Goal: Check status: Check status

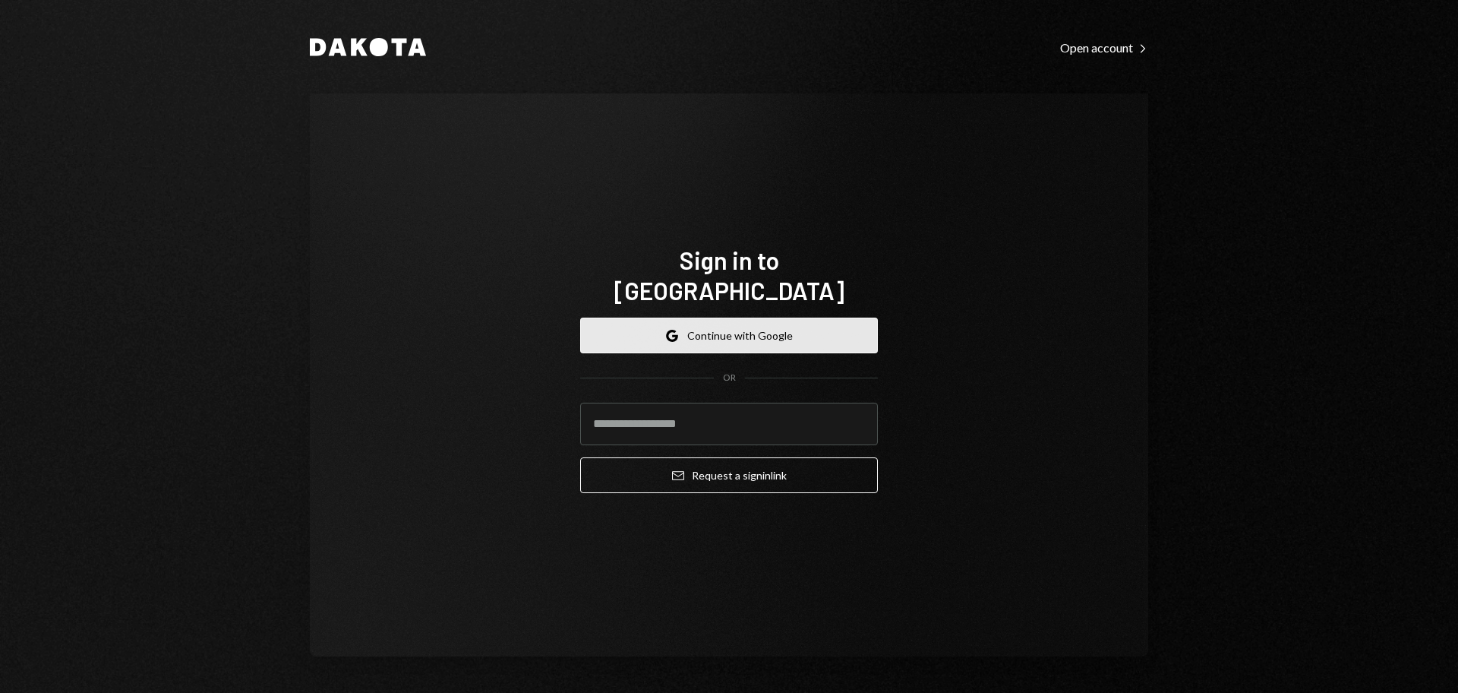
click at [698, 320] on button "Google Continue with Google" at bounding box center [729, 335] width 298 height 36
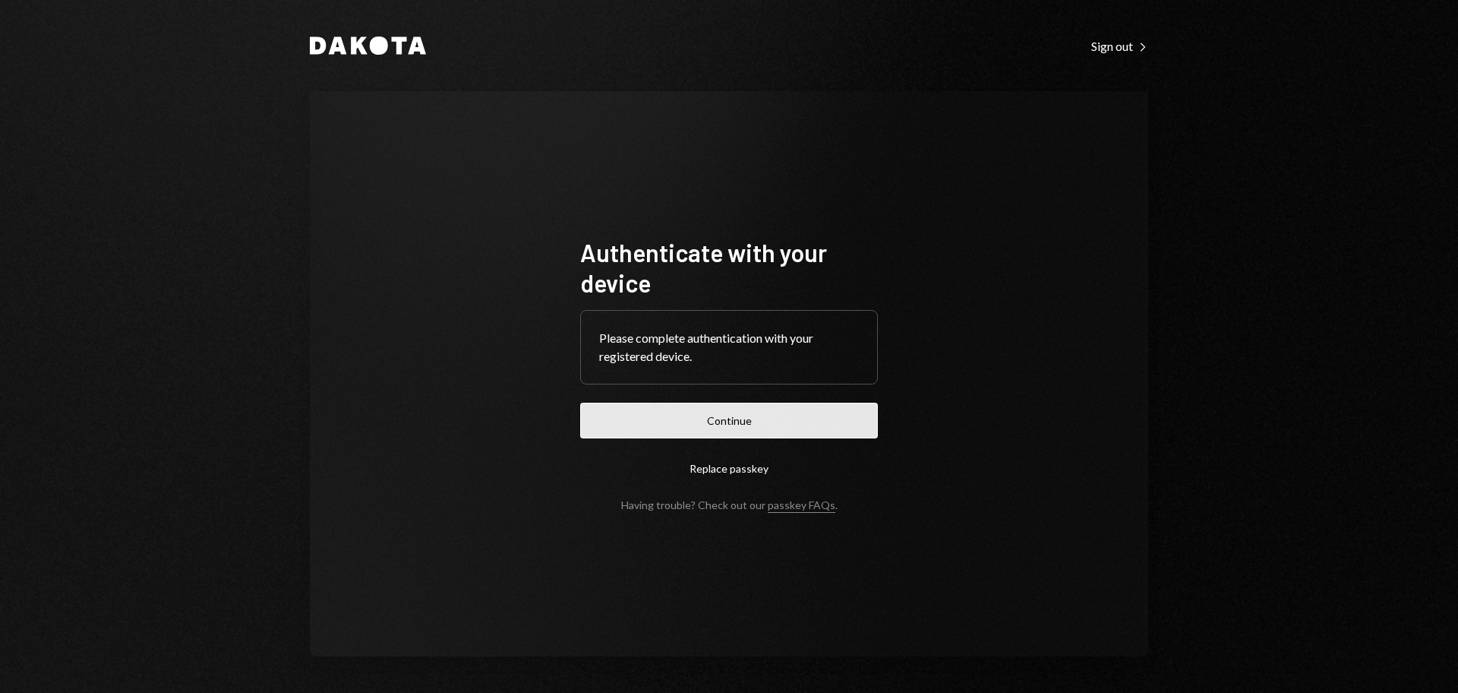
click at [832, 415] on button "Continue" at bounding box center [729, 421] width 298 height 36
click at [681, 415] on button "Continue" at bounding box center [729, 421] width 298 height 36
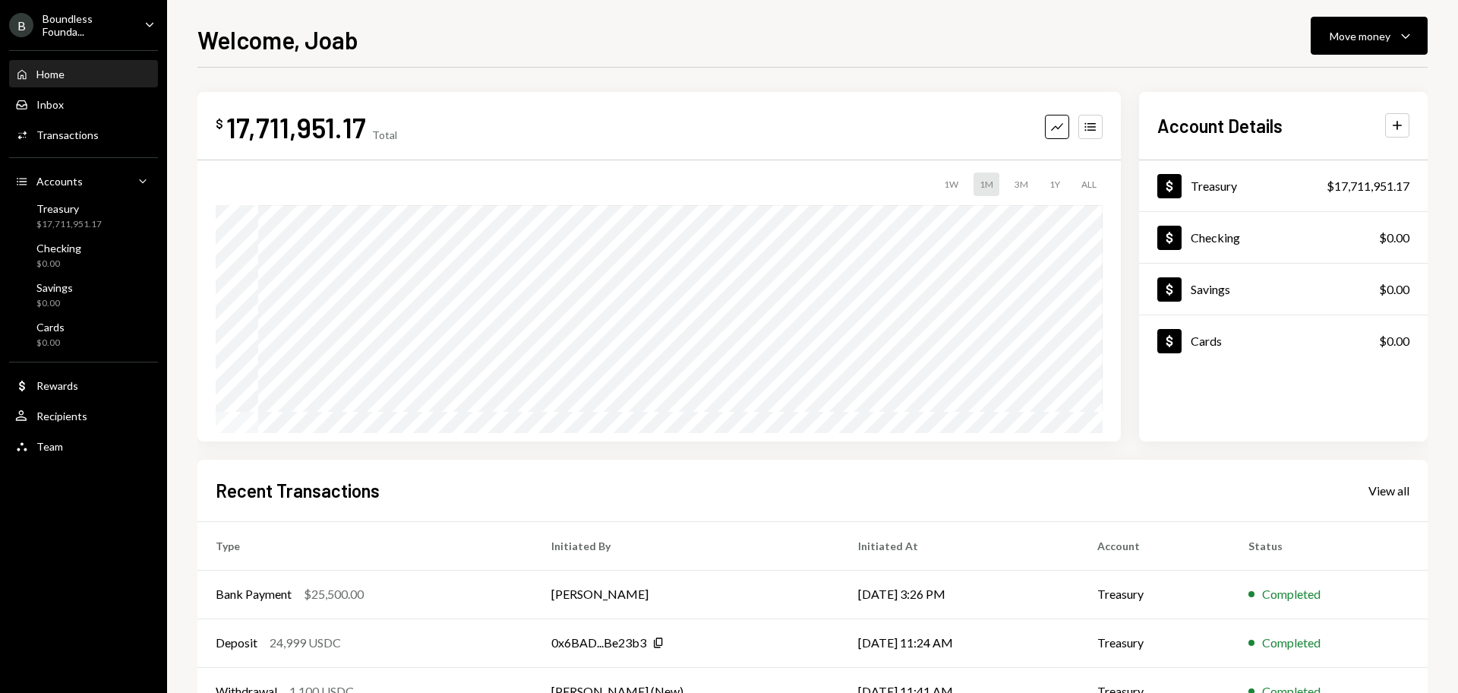
click at [97, 24] on div "Boundless Founda..." at bounding box center [88, 25] width 90 height 26
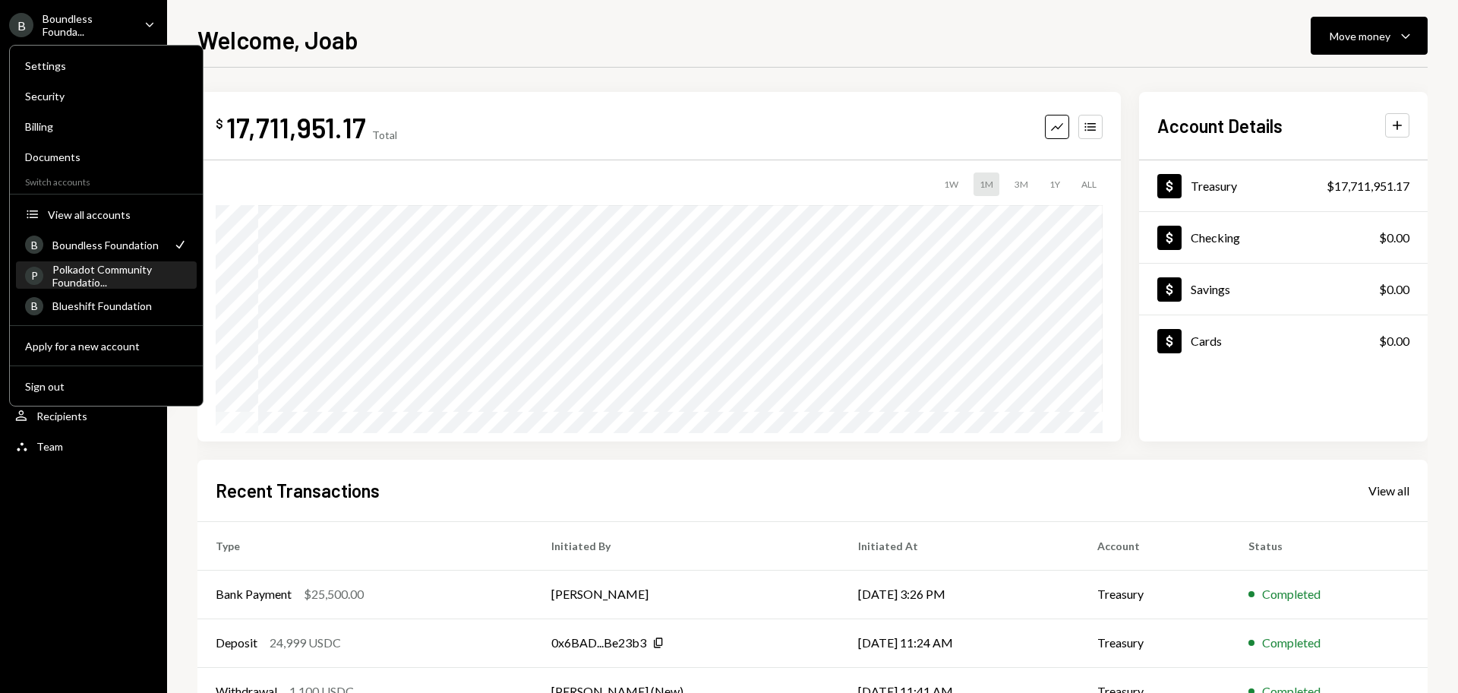
click at [62, 268] on div "Polkadot Community Foundatio..." at bounding box center [119, 276] width 135 height 26
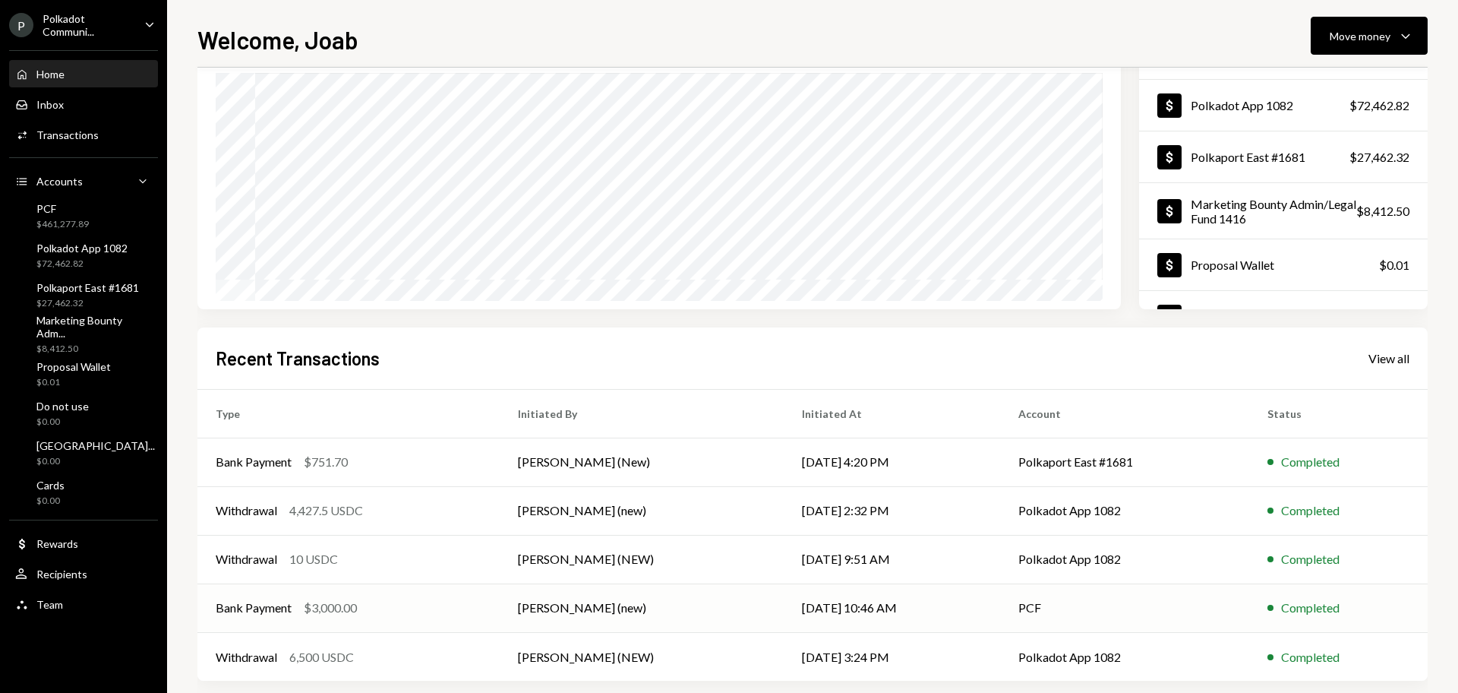
scroll to position [150, 0]
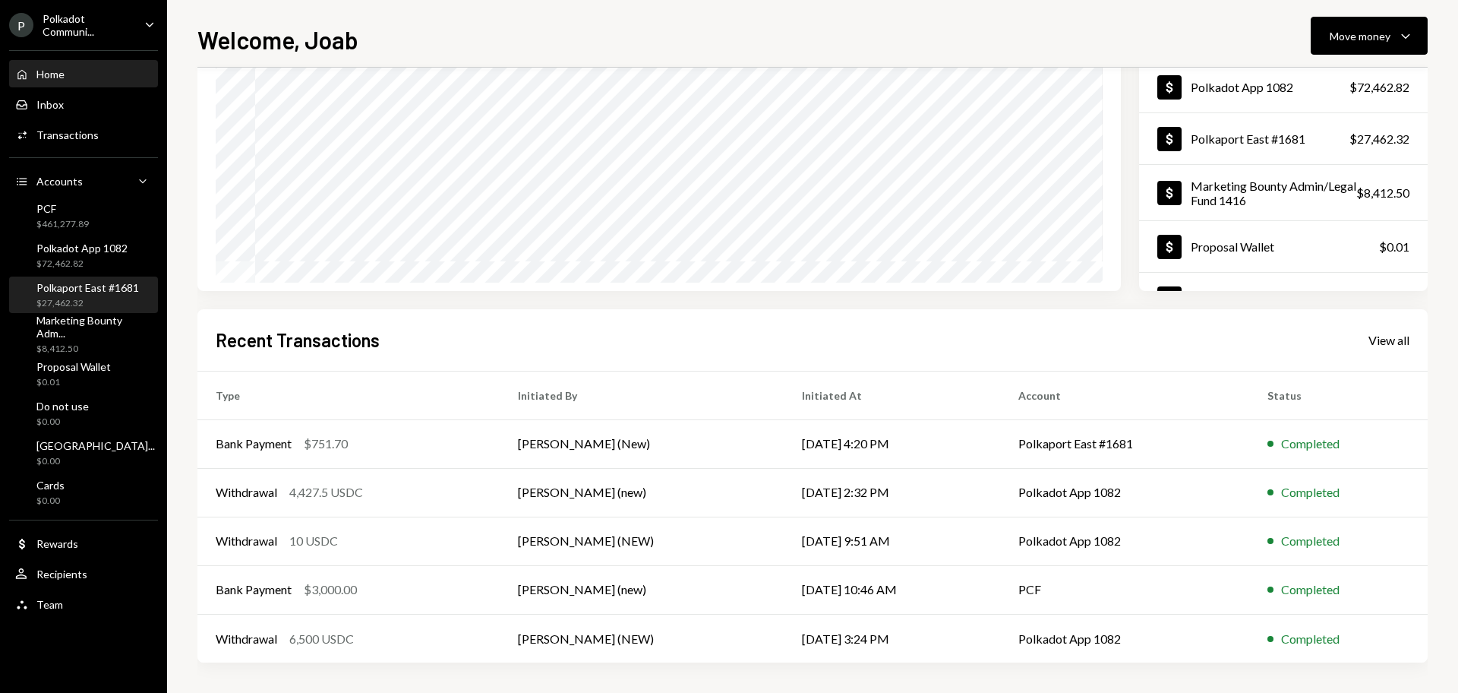
click at [87, 294] on div "Polkaport East #1681 $27,462.32" at bounding box center [87, 295] width 103 height 29
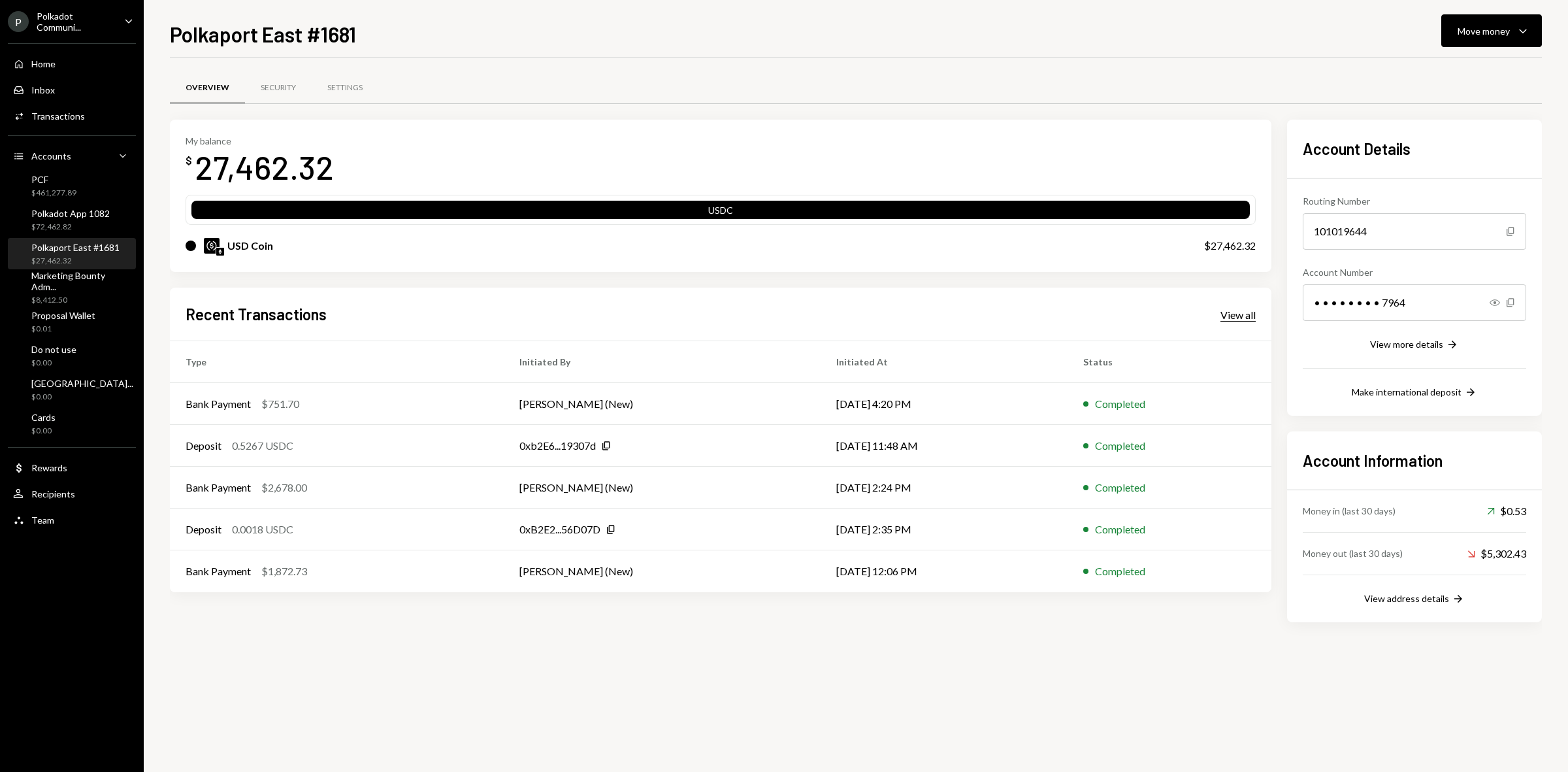
click at [1241, 314] on div "View all" at bounding box center [1238, 314] width 35 height 13
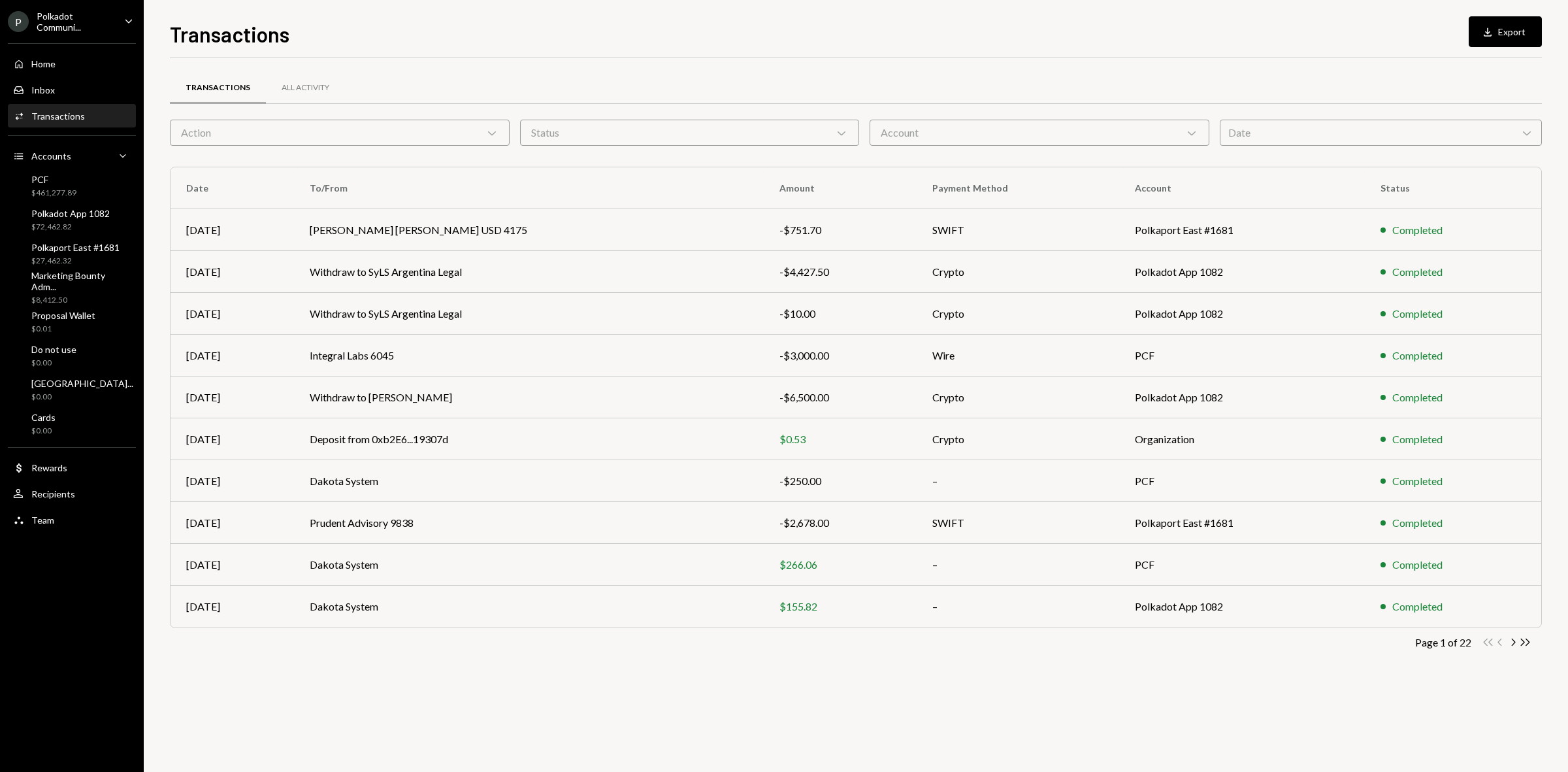
click at [1049, 125] on div "Account Chevron Down" at bounding box center [1039, 133] width 340 height 26
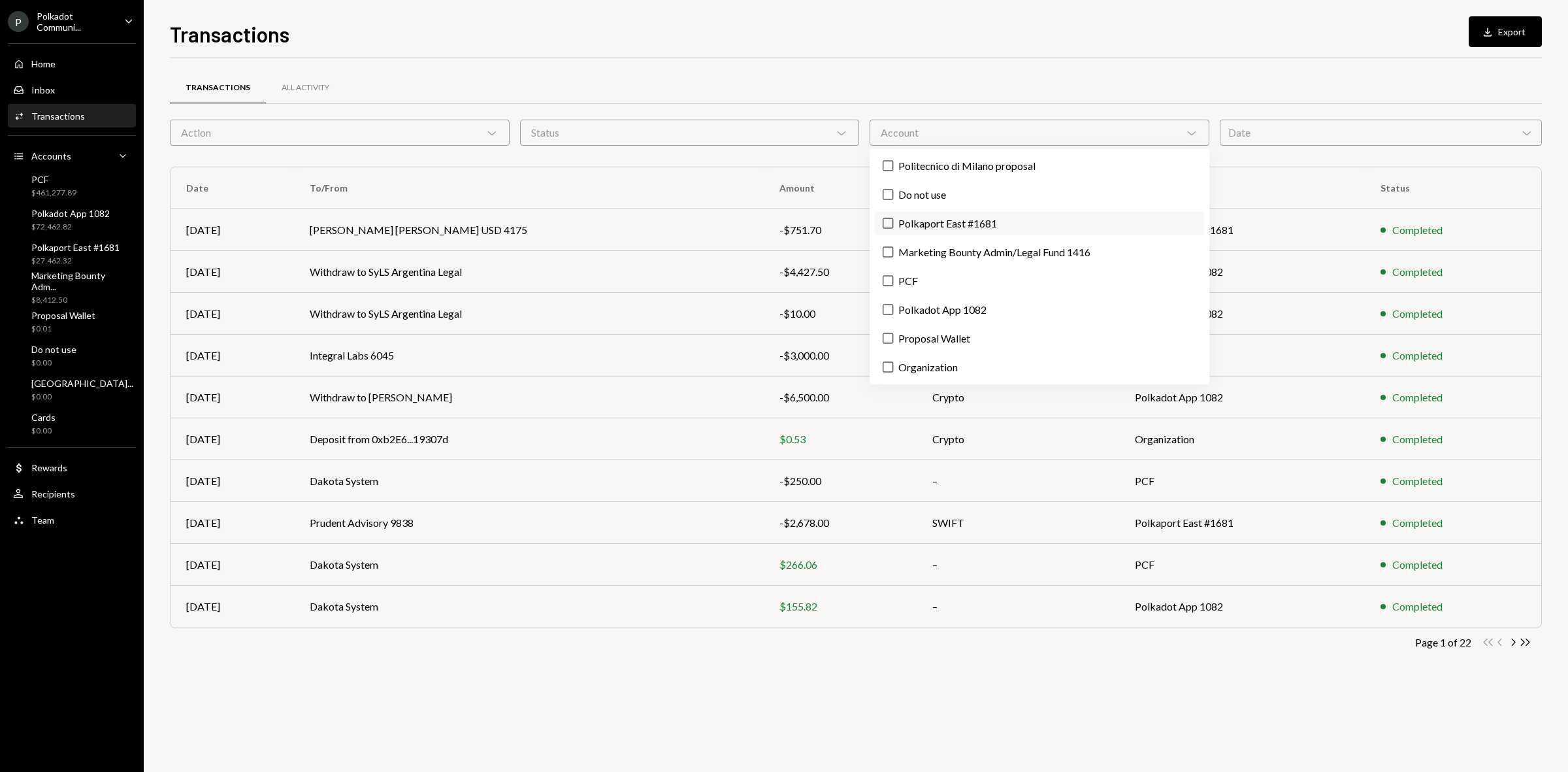
click at [965, 224] on label "Polkaport East #1681" at bounding box center [1039, 223] width 329 height 23
click at [893, 224] on button "Polkaport East #1681" at bounding box center [888, 224] width 10 height 10
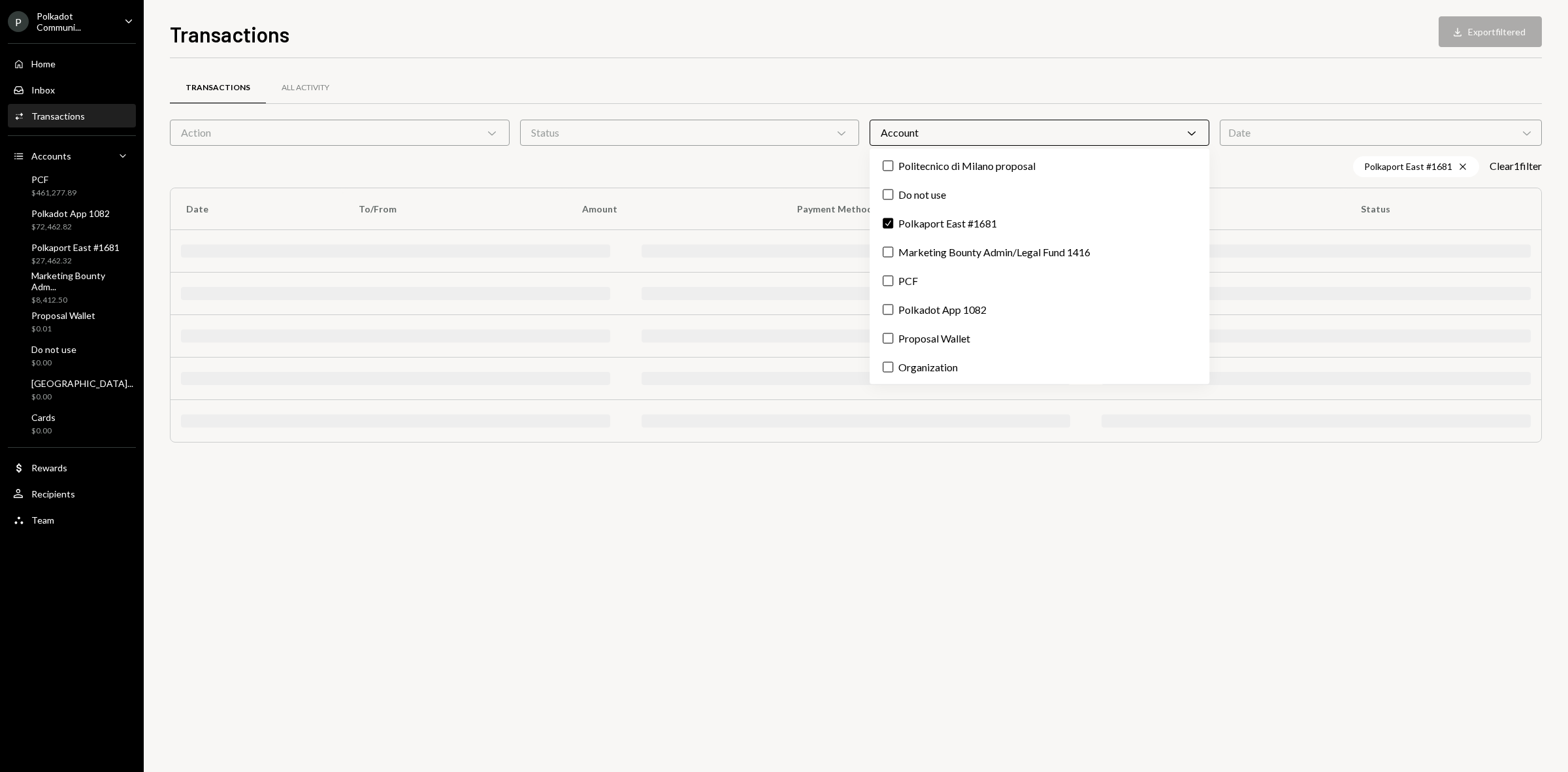
click at [1111, 596] on div "Transactions All Activity Action Chevron Down Status Chevron Down Account Chevr…" at bounding box center [855, 415] width 1372 height 713
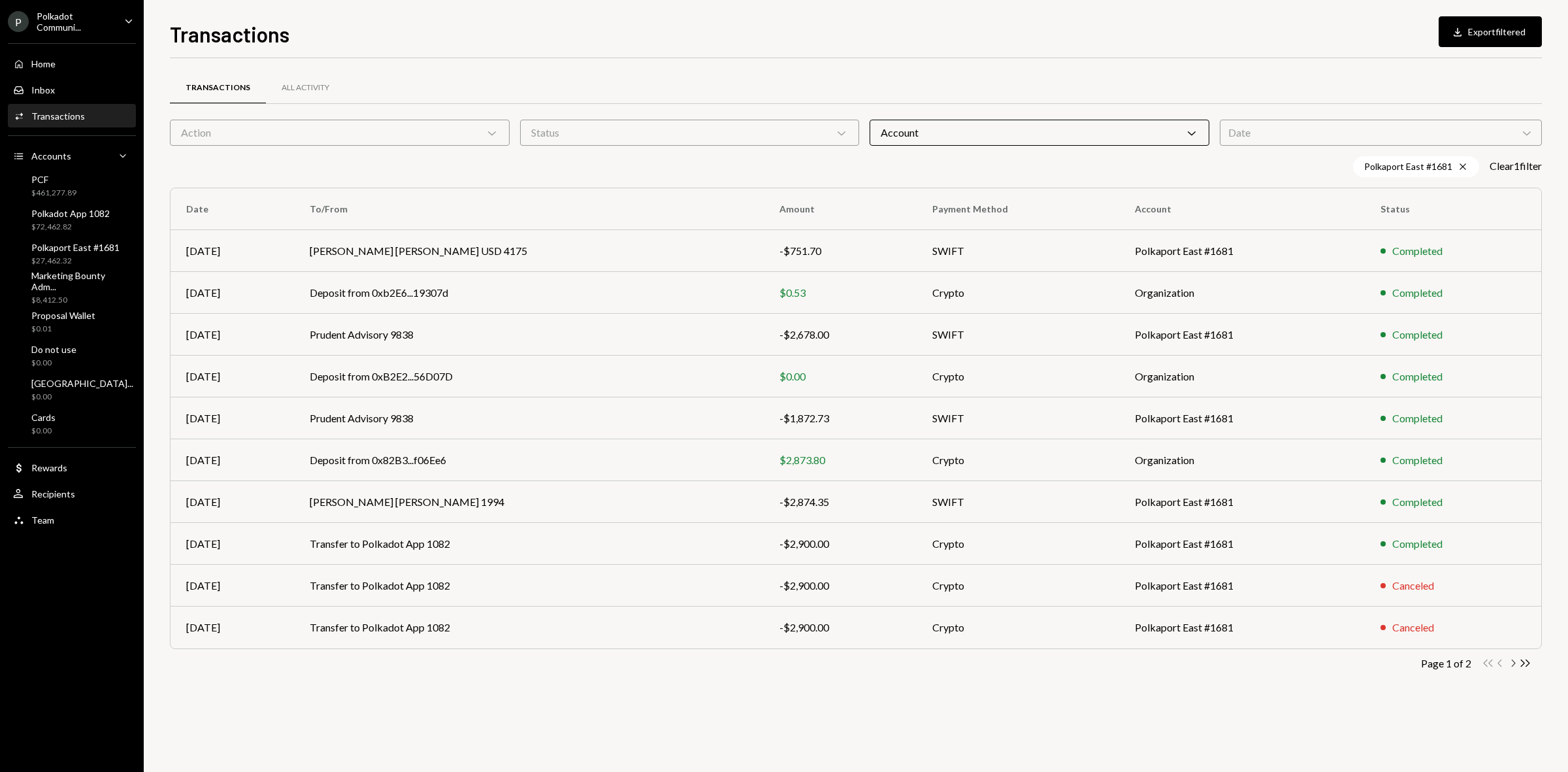
click at [1253, 596] on icon "Chevron Right" at bounding box center [1512, 663] width 12 height 12
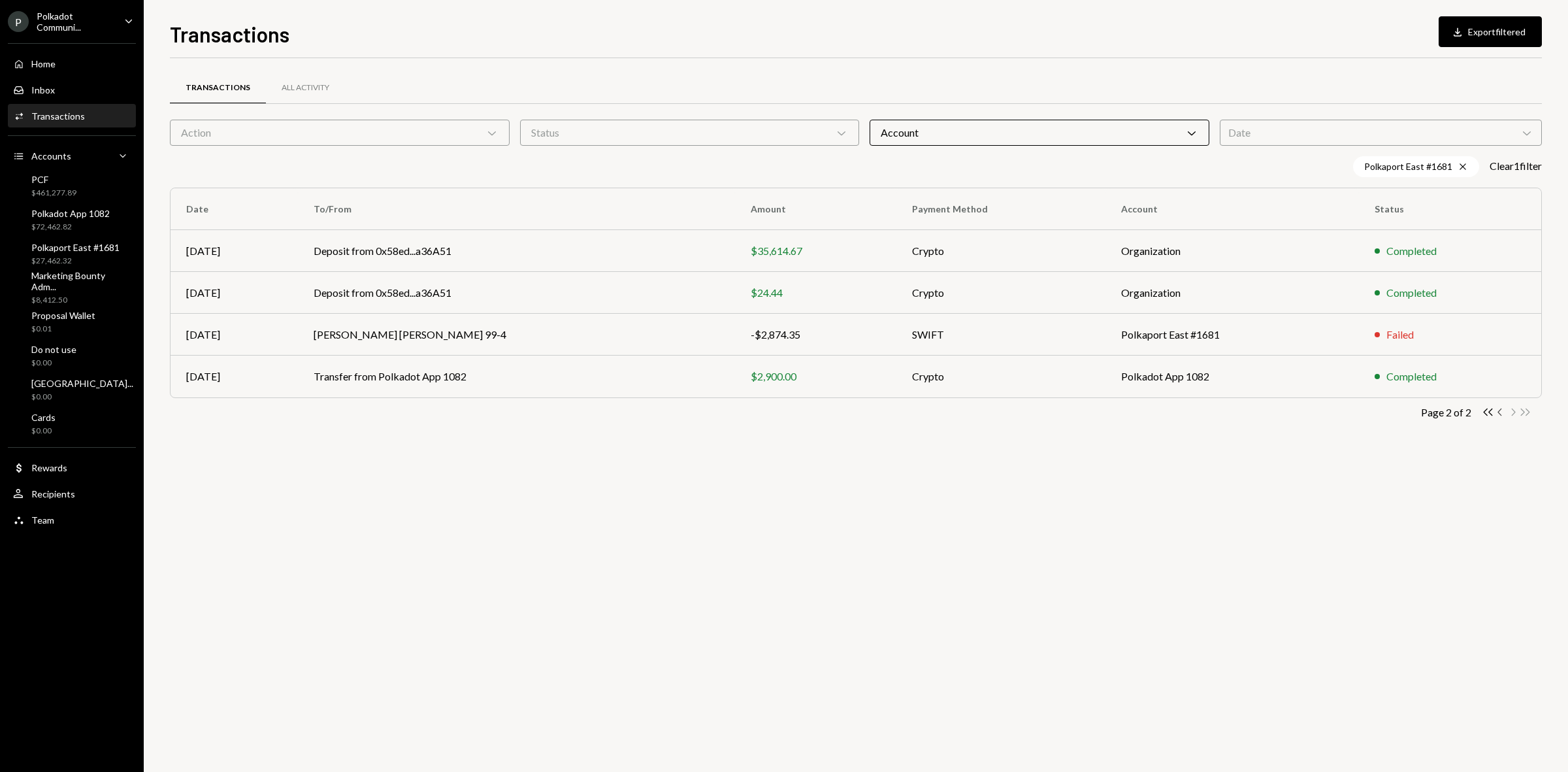
click at [1253, 411] on icon "button" at bounding box center [1499, 412] width 4 height 7
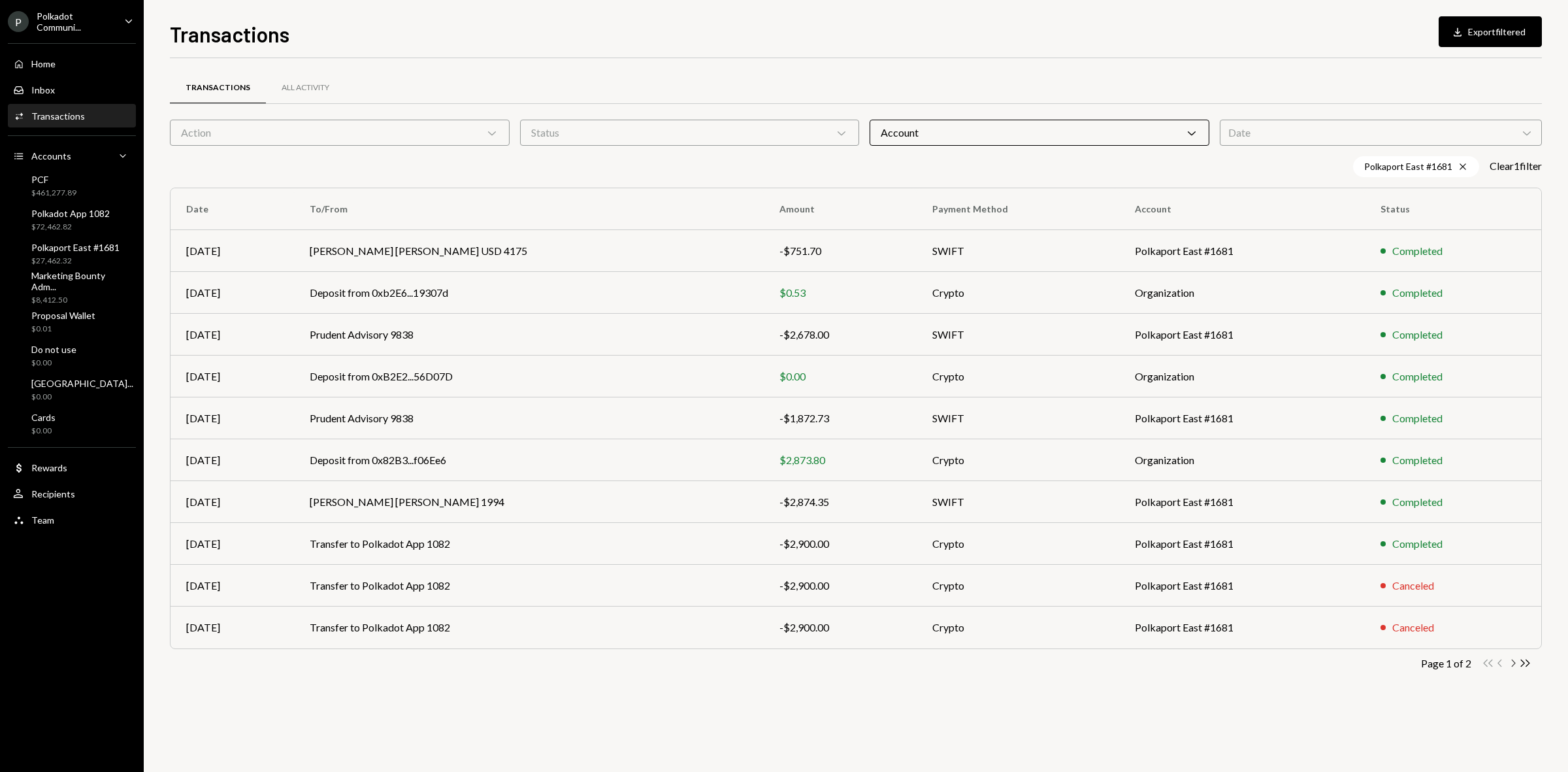
click at [1253, 596] on icon "Chevron Right" at bounding box center [1512, 663] width 12 height 12
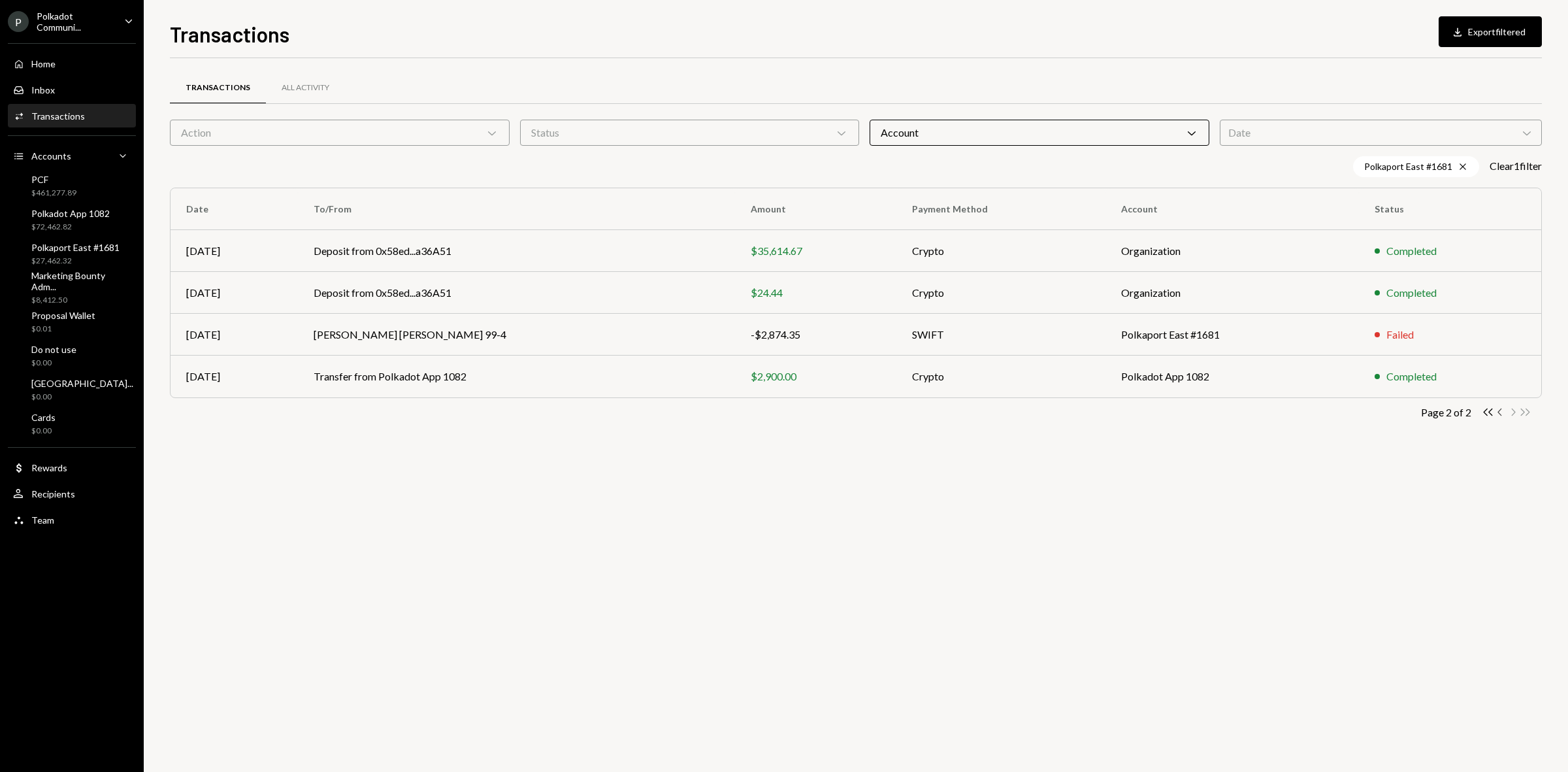
click at [1253, 409] on icon "Chevron Left" at bounding box center [1500, 412] width 12 height 12
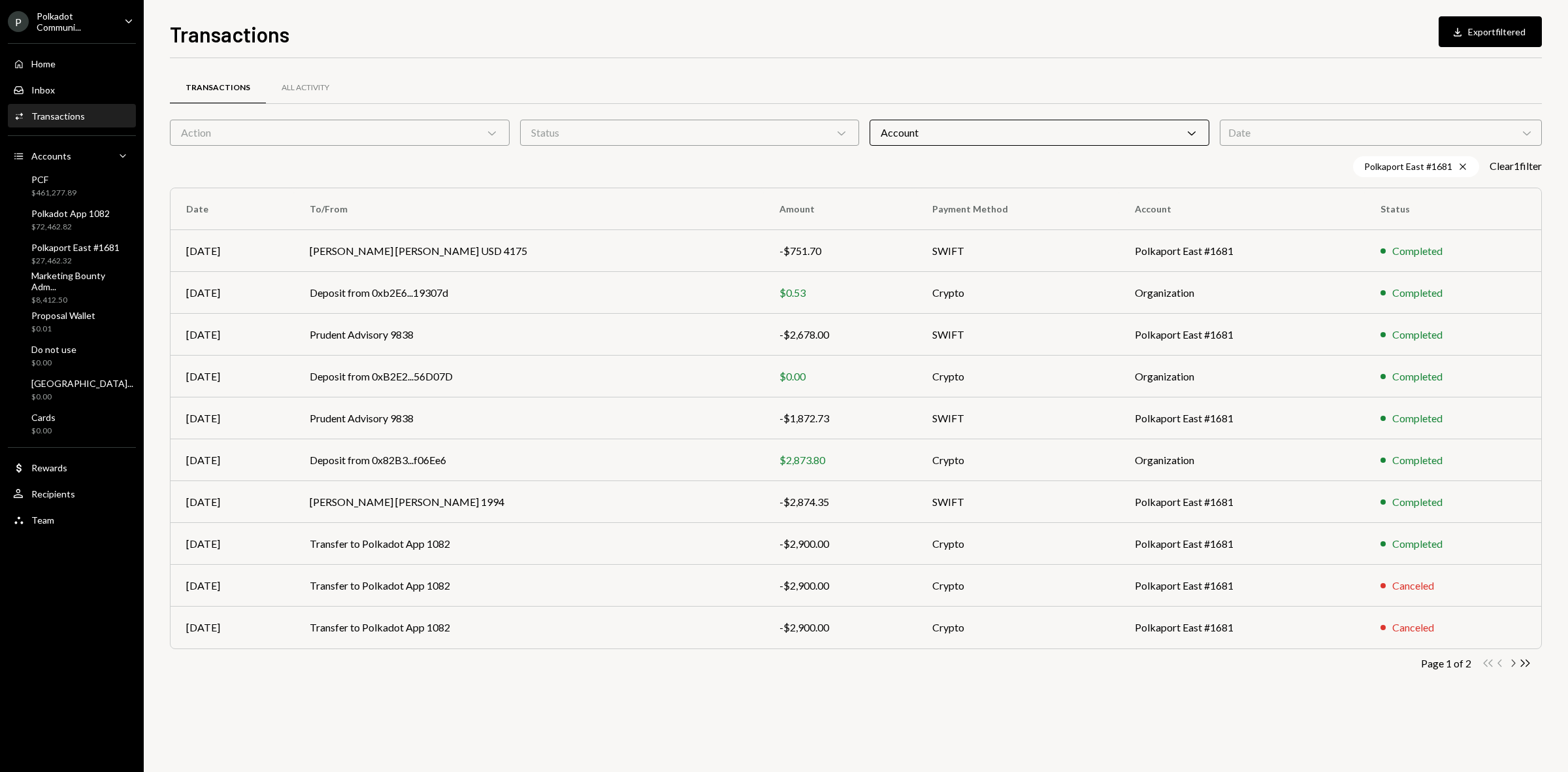
click at [1253, 596] on icon "Chevron Right" at bounding box center [1512, 663] width 12 height 12
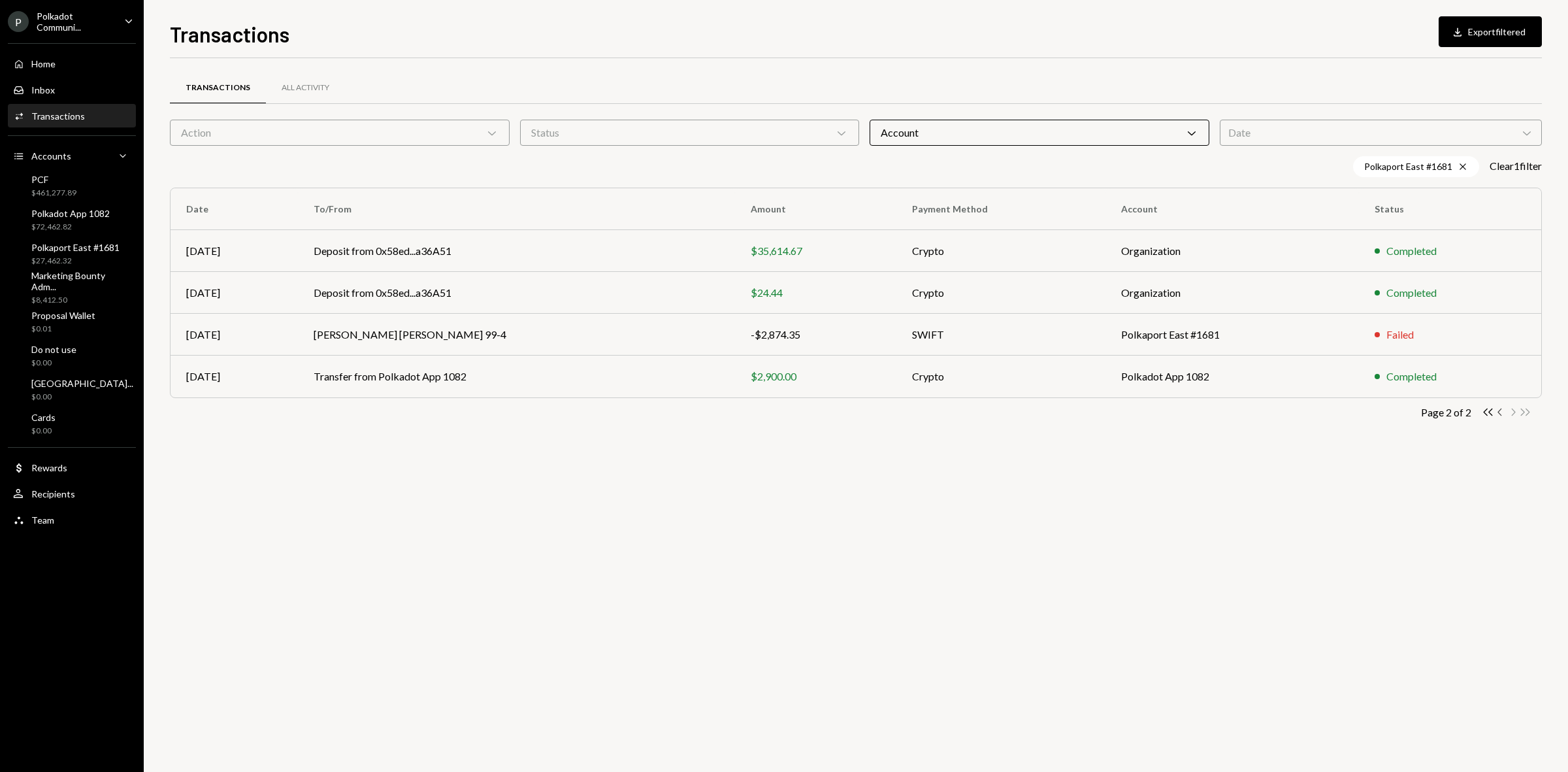
click at [1253, 407] on icon "Chevron Left" at bounding box center [1500, 412] width 12 height 12
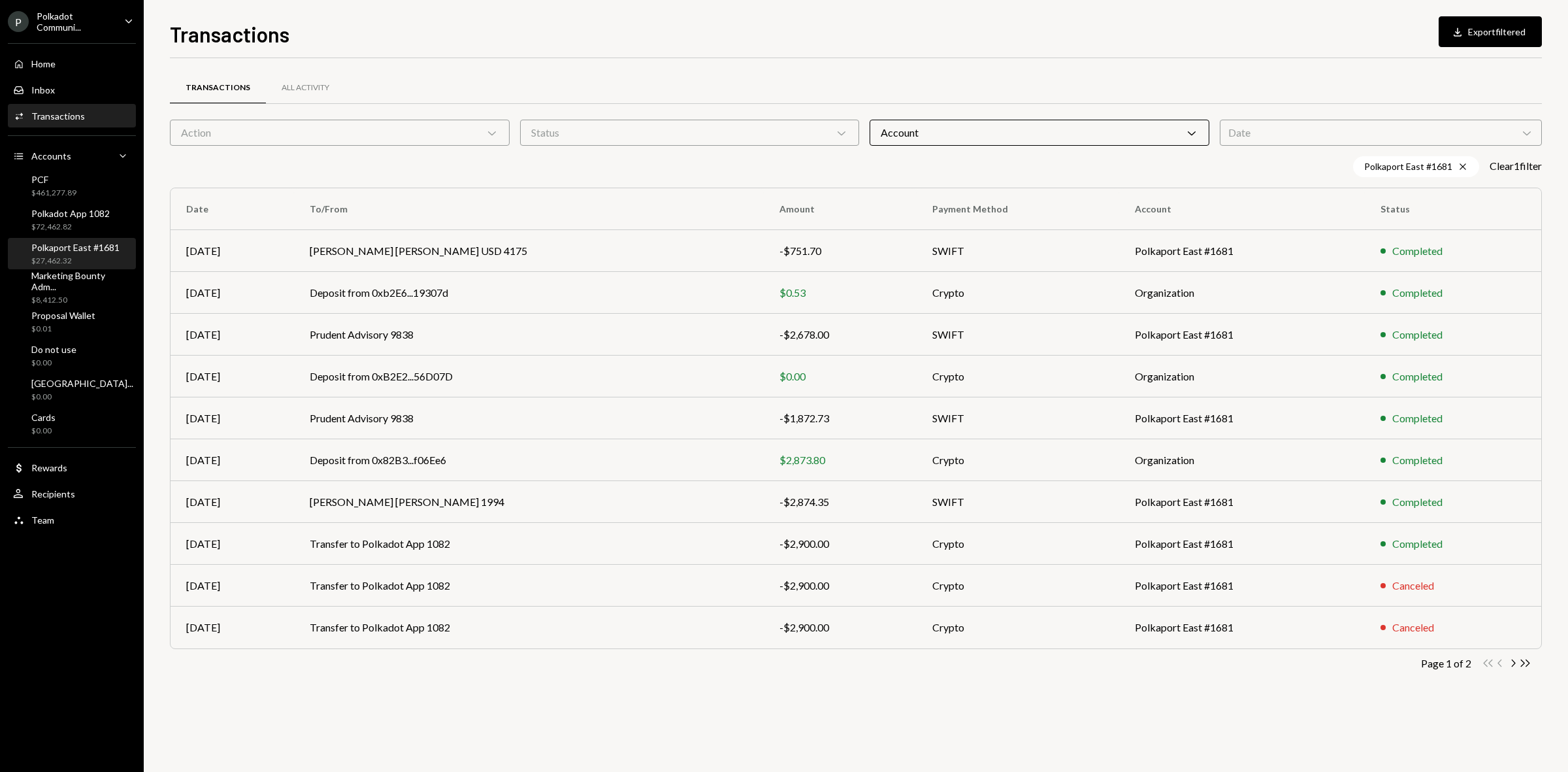
click at [91, 258] on div "$27,462.32" at bounding box center [75, 261] width 89 height 11
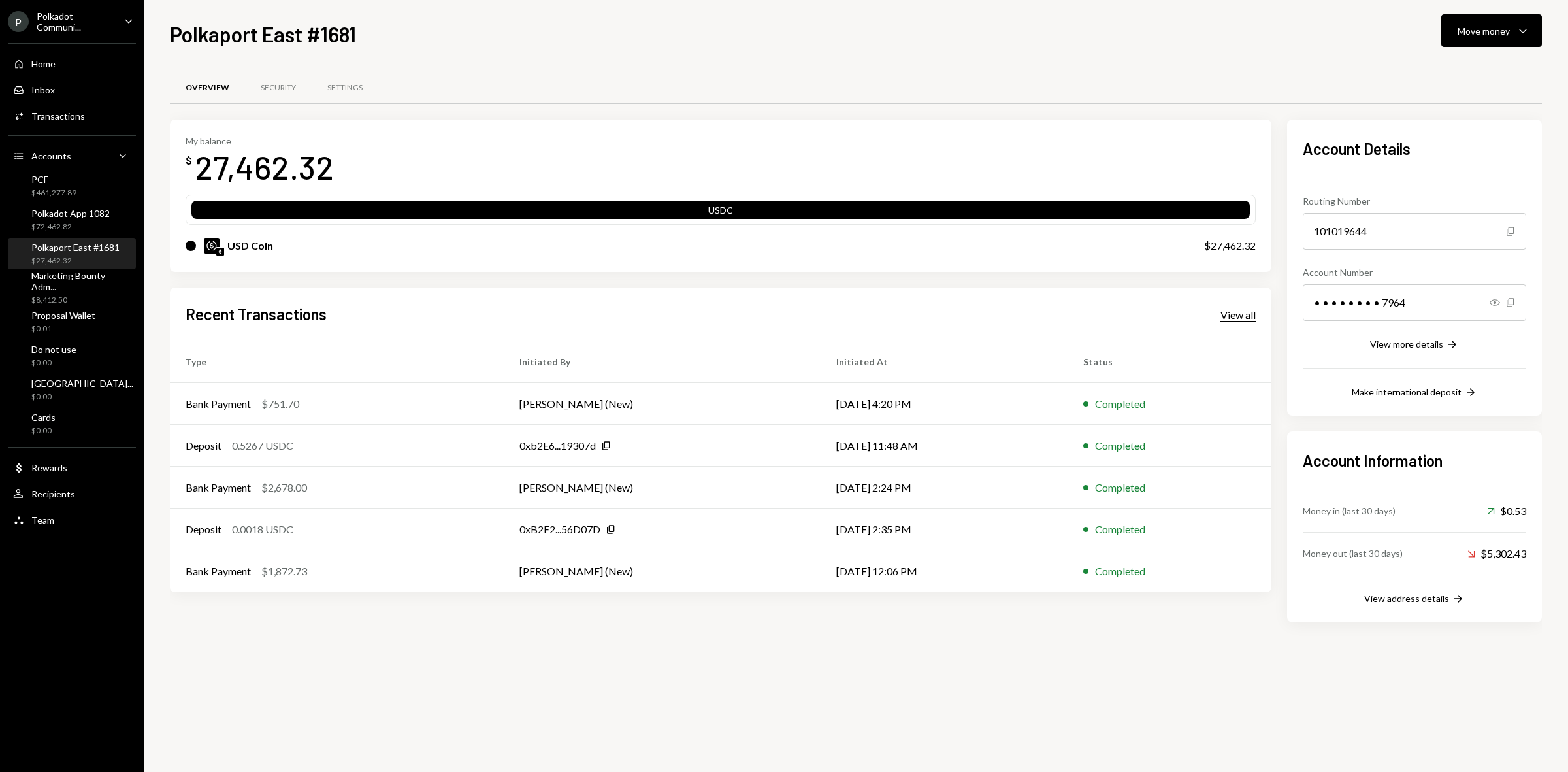
click at [1239, 316] on div "View all" at bounding box center [1238, 314] width 35 height 13
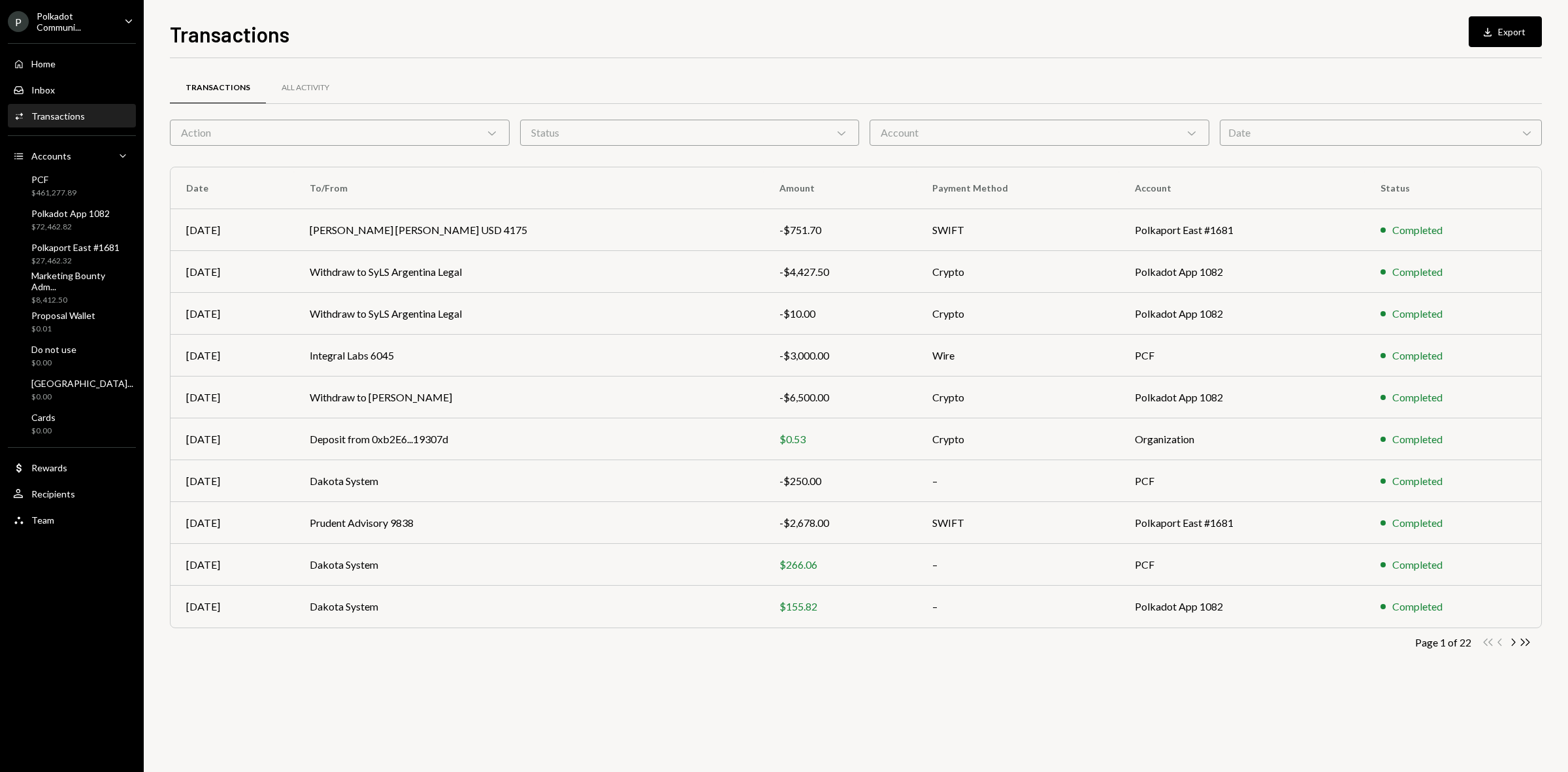
drag, startPoint x: 1057, startPoint y: 145, endPoint x: 1052, endPoint y: 135, distance: 11.2
click at [1054, 138] on div "Account Chevron Down" at bounding box center [1039, 133] width 340 height 26
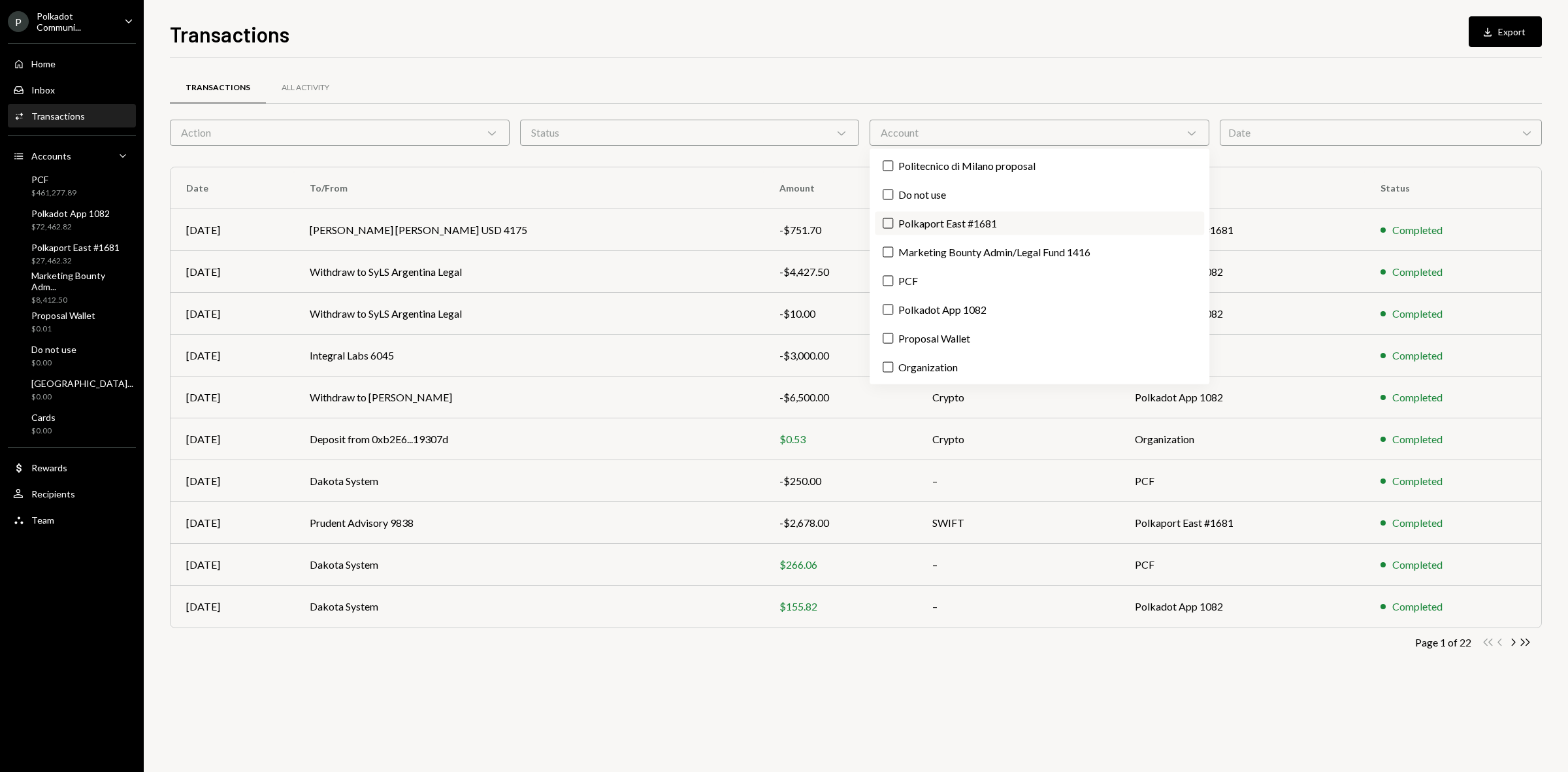
click at [949, 219] on label "Polkaport East #1681" at bounding box center [1039, 223] width 329 height 23
click at [893, 219] on button "Polkaport East #1681" at bounding box center [888, 224] width 10 height 10
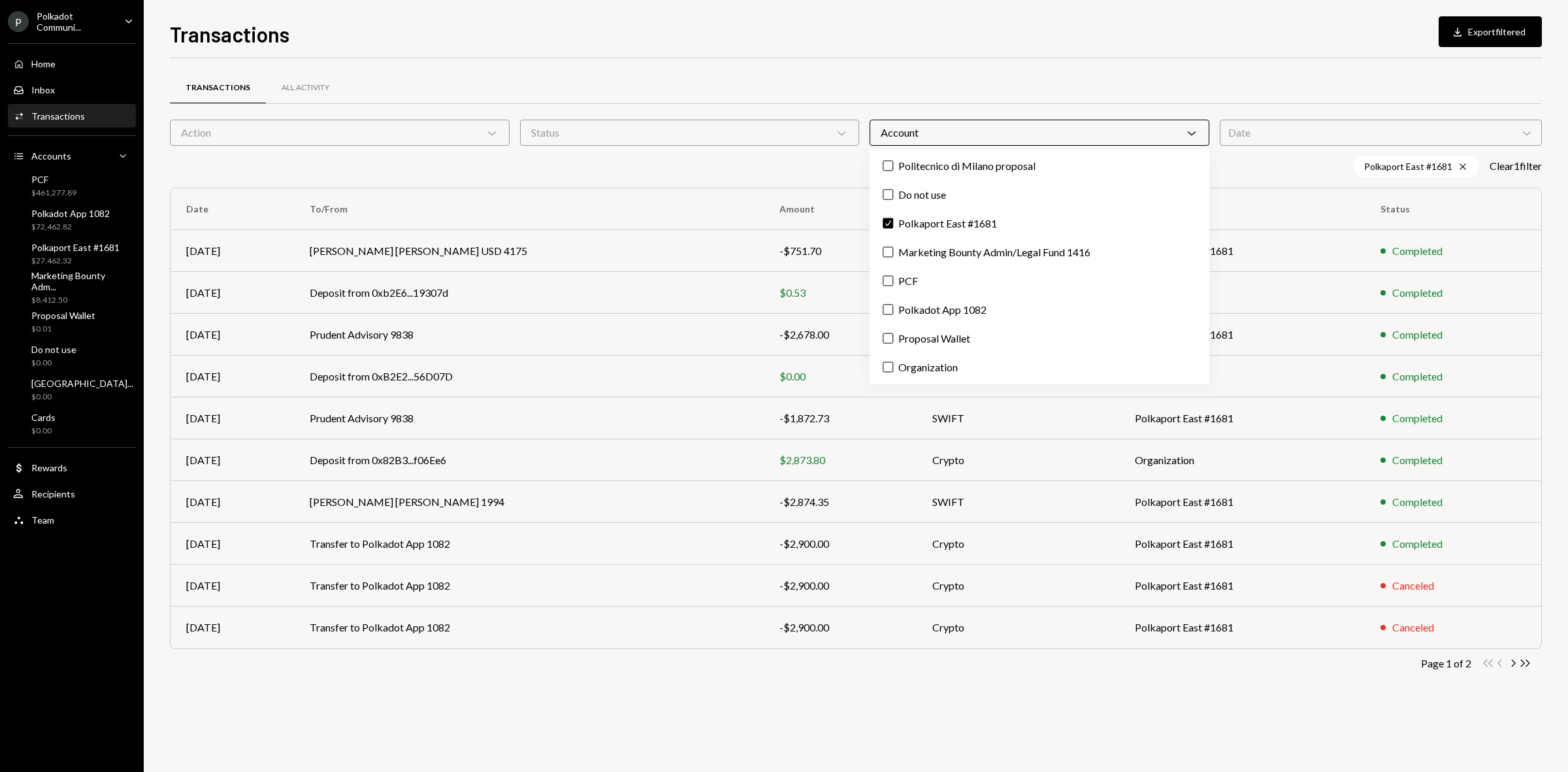
click at [987, 596] on div "Transactions All Activity Action Chevron Down Status Chevron Down Account Chevr…" at bounding box center [855, 415] width 1372 height 713
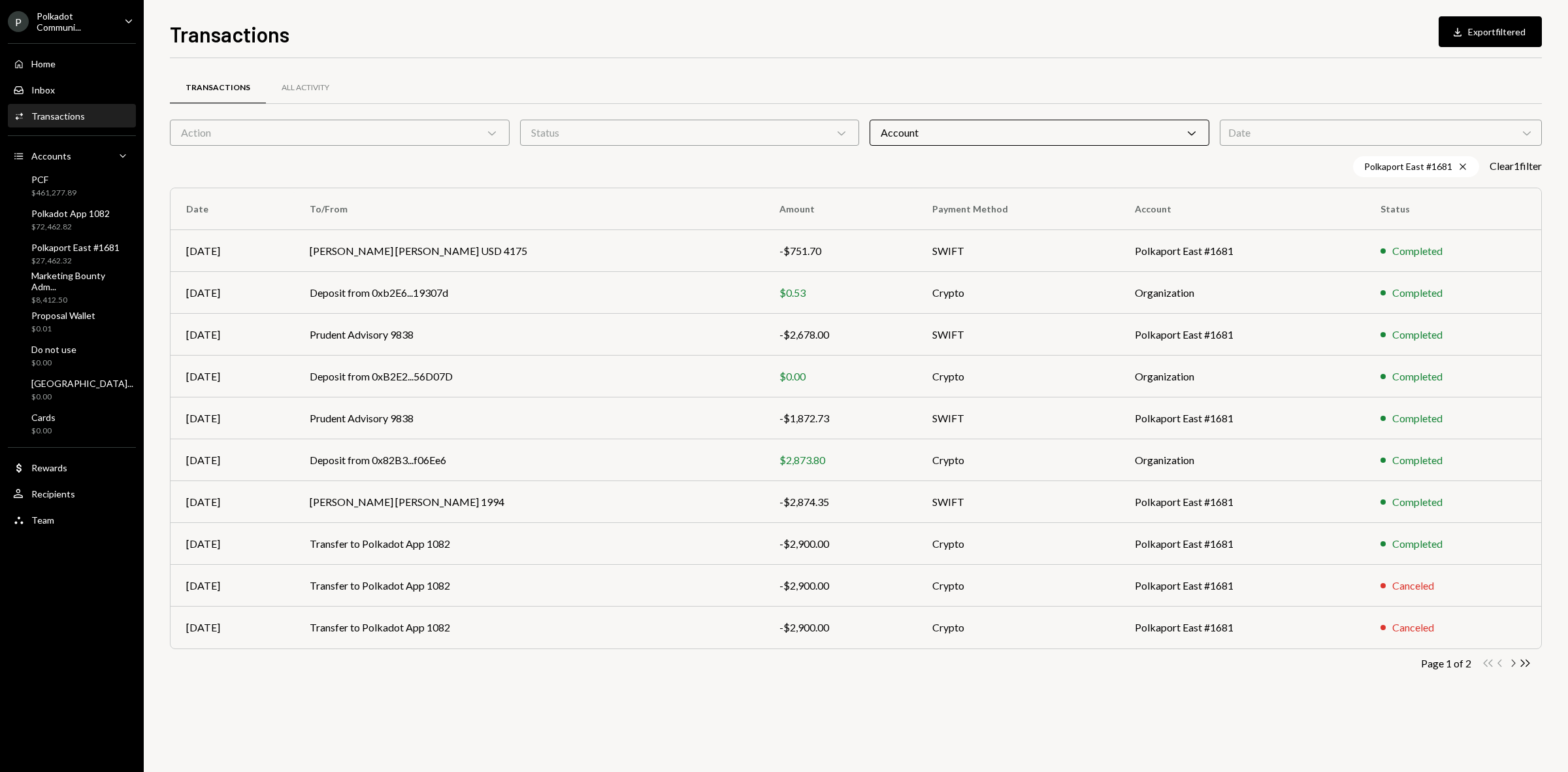
click at [1253, 596] on icon "Chevron Right" at bounding box center [1512, 663] width 12 height 12
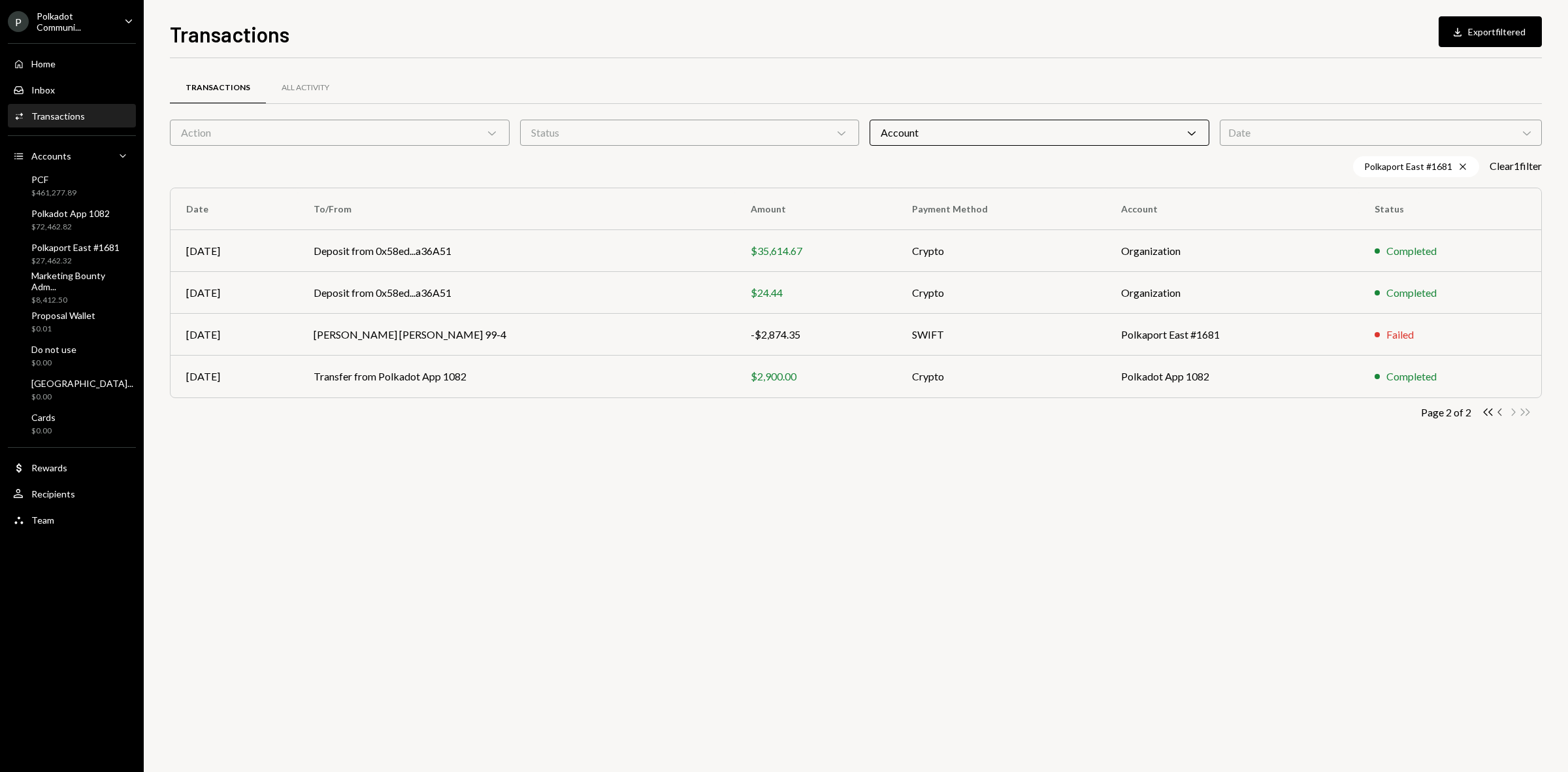
click at [1253, 415] on icon "Chevron Left" at bounding box center [1500, 412] width 12 height 12
